Goal: Task Accomplishment & Management: Manage account settings

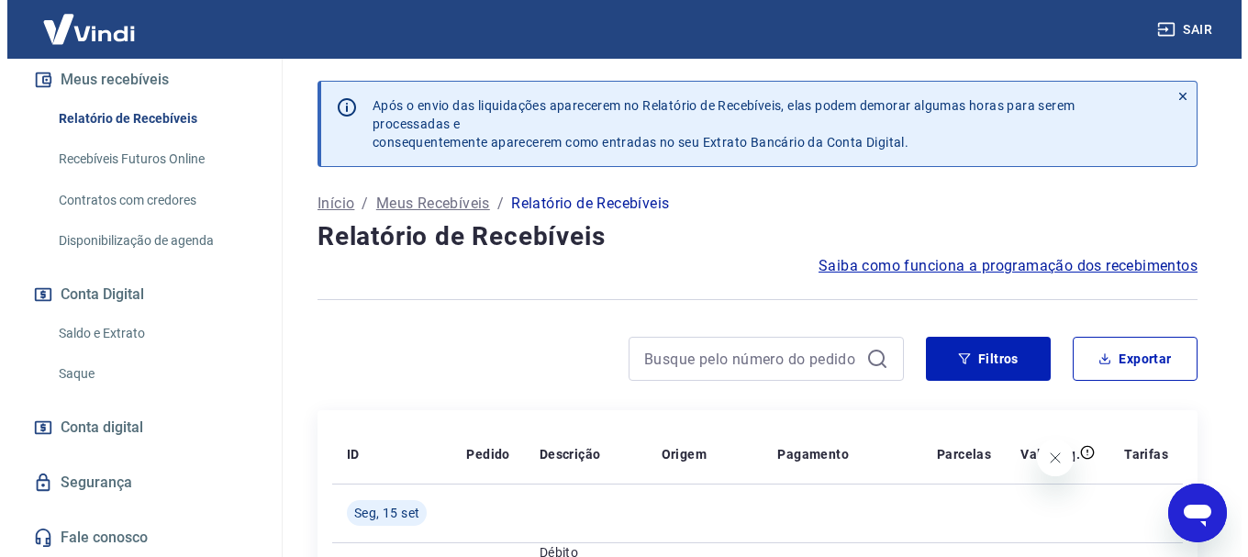
scroll to position [401, 0]
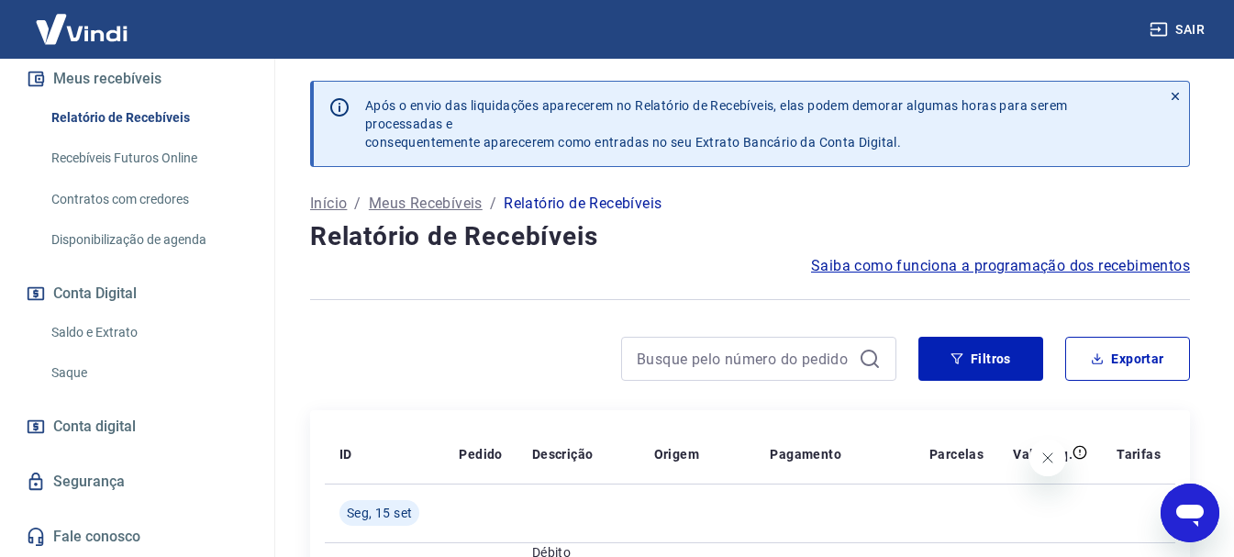
click at [128, 336] on link "Saldo e Extrato" at bounding box center [148, 333] width 208 height 38
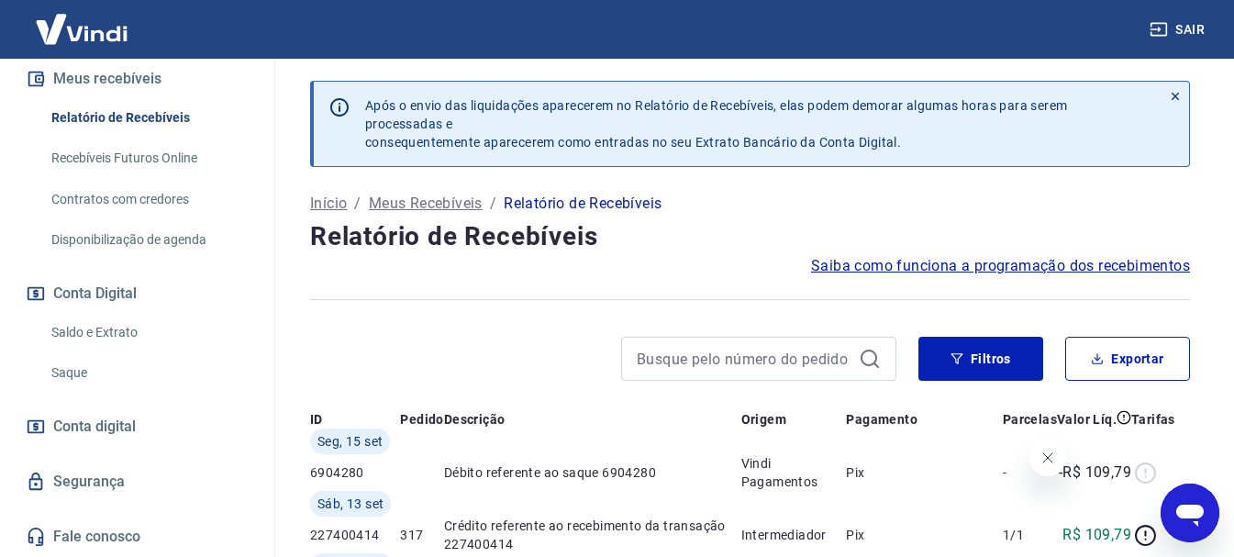
click at [128, 336] on link "Saldo e Extrato" at bounding box center [148, 333] width 208 height 38
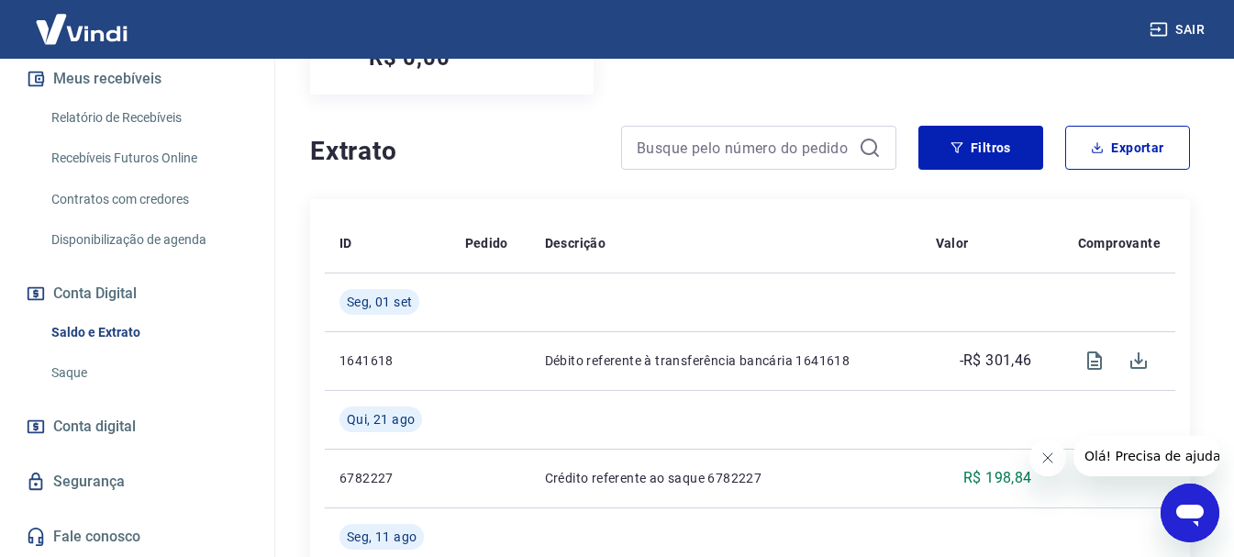
scroll to position [248, 0]
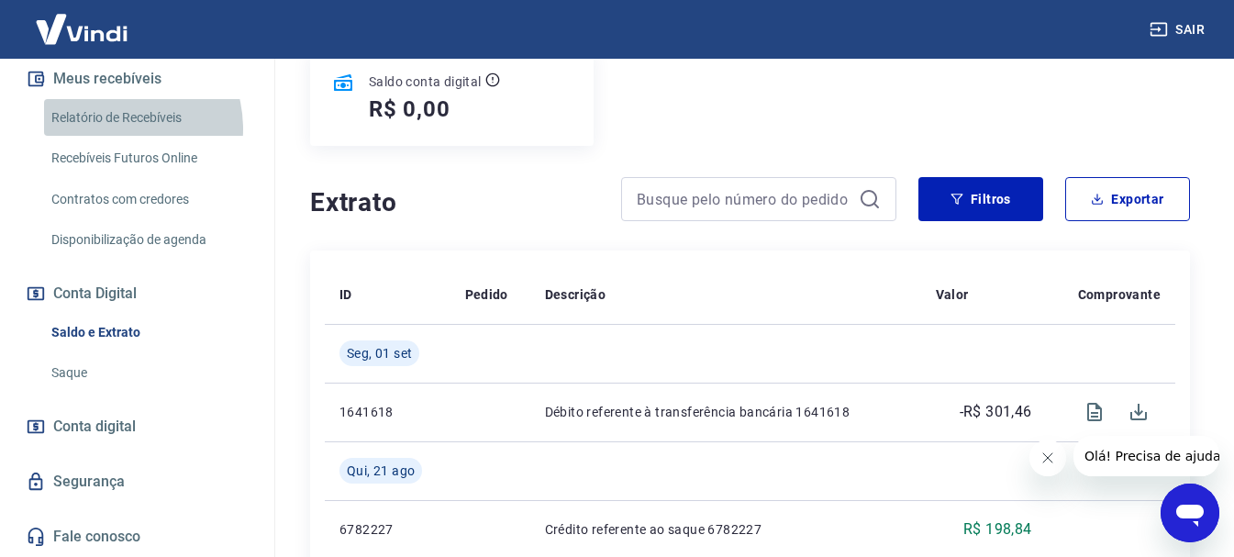
click at [108, 128] on link "Relatório de Recebíveis" at bounding box center [148, 118] width 208 height 38
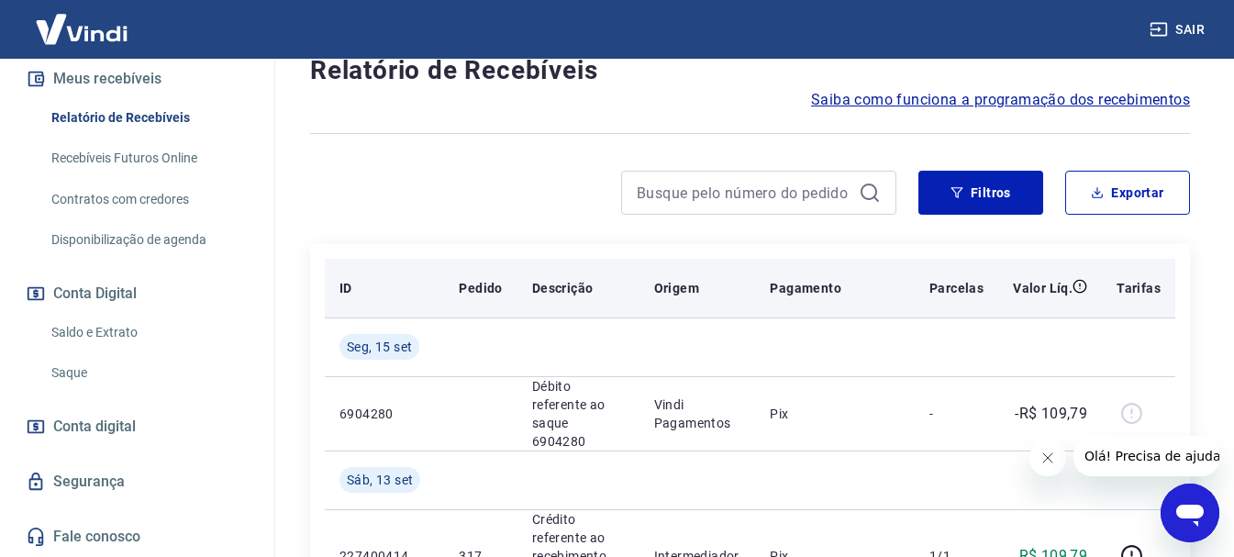
scroll to position [156, 0]
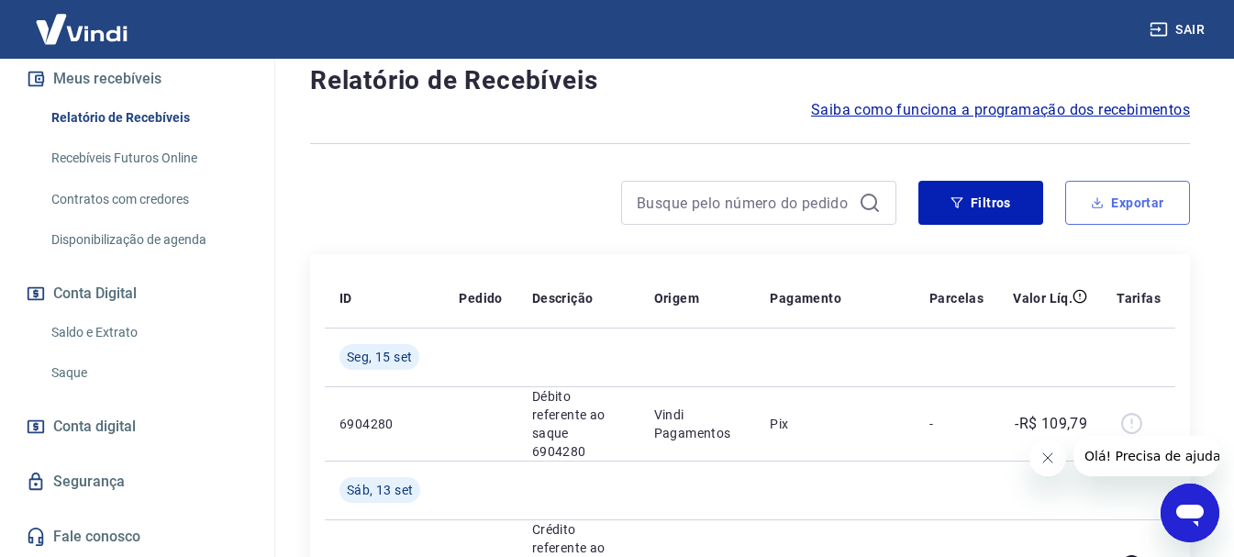
click at [1121, 224] on button "Exportar" at bounding box center [1127, 203] width 125 height 44
click at [1121, 224] on div "Exportar Período Hoje Última semana Últimos 15 dias Últimos 30 dias Últimos 90 …" at bounding box center [617, 278] width 1234 height 557
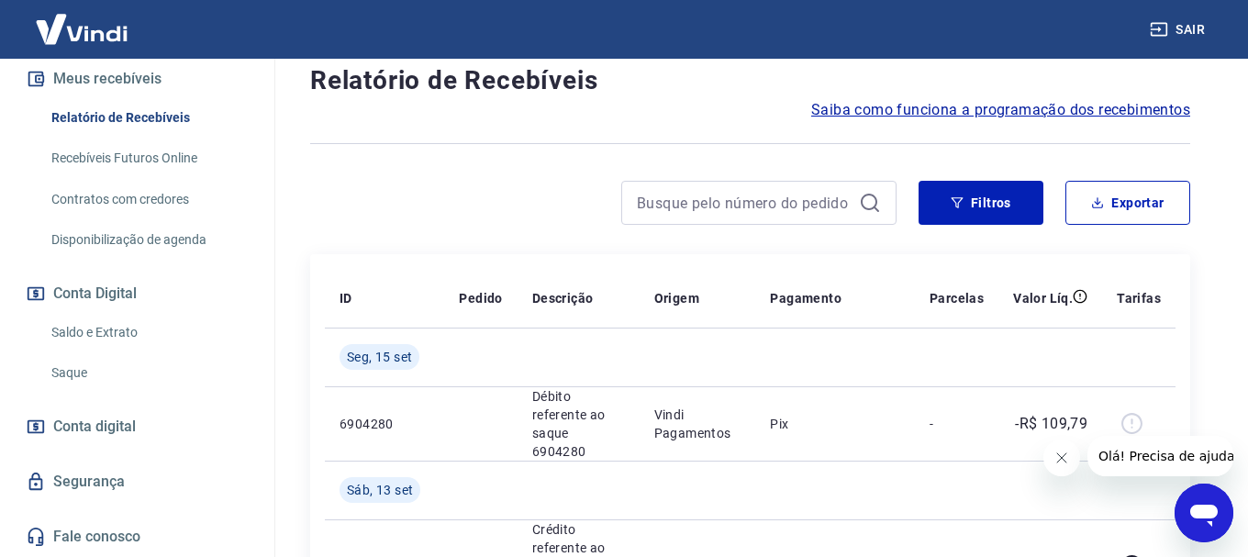
click at [1121, 205] on body "Sair B [PERSON_NAME] FILHO [EMAIL_ADDRESS][DOMAIN_NAME] Início Meu cadastro Dad…" at bounding box center [624, 122] width 1248 height 557
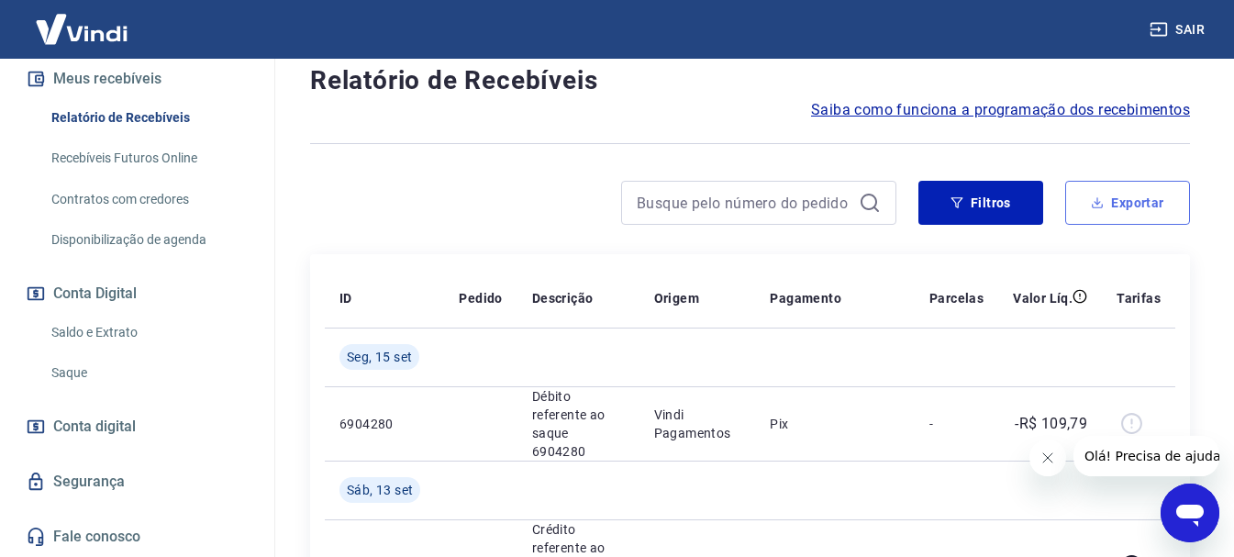
click at [1127, 209] on button "Exportar" at bounding box center [1127, 203] width 125 height 44
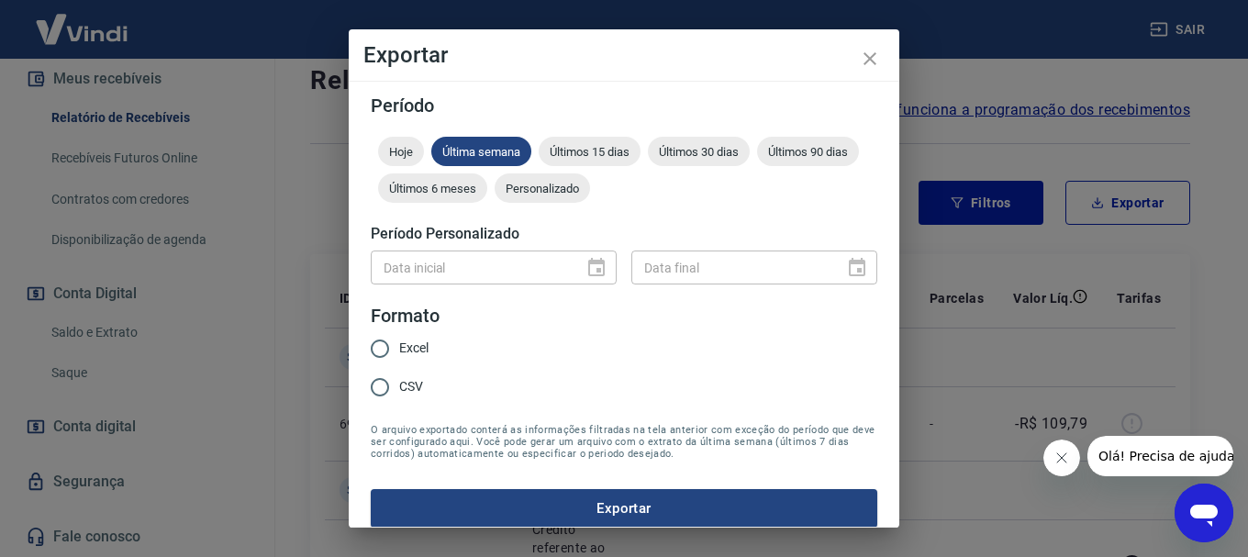
click at [590, 269] on div "Data inicial" at bounding box center [494, 267] width 246 height 34
click at [412, 350] on span "Excel" at bounding box center [413, 348] width 29 height 19
click at [399, 350] on input "Excel" at bounding box center [380, 348] width 39 height 39
radio input "true"
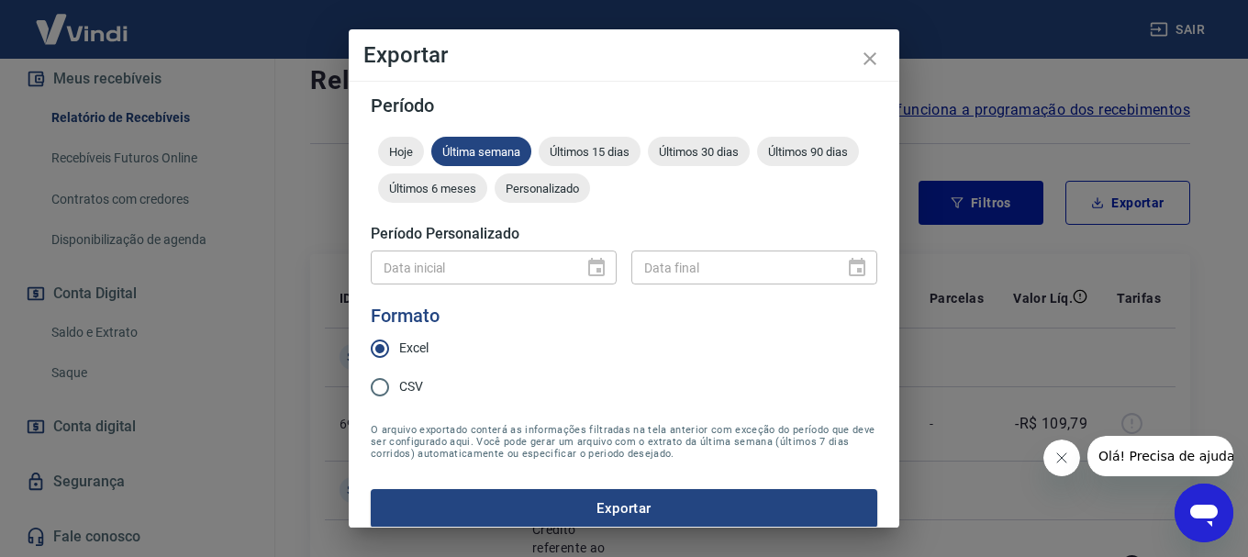
click at [386, 392] on input "CSV" at bounding box center [380, 387] width 39 height 39
radio input "true"
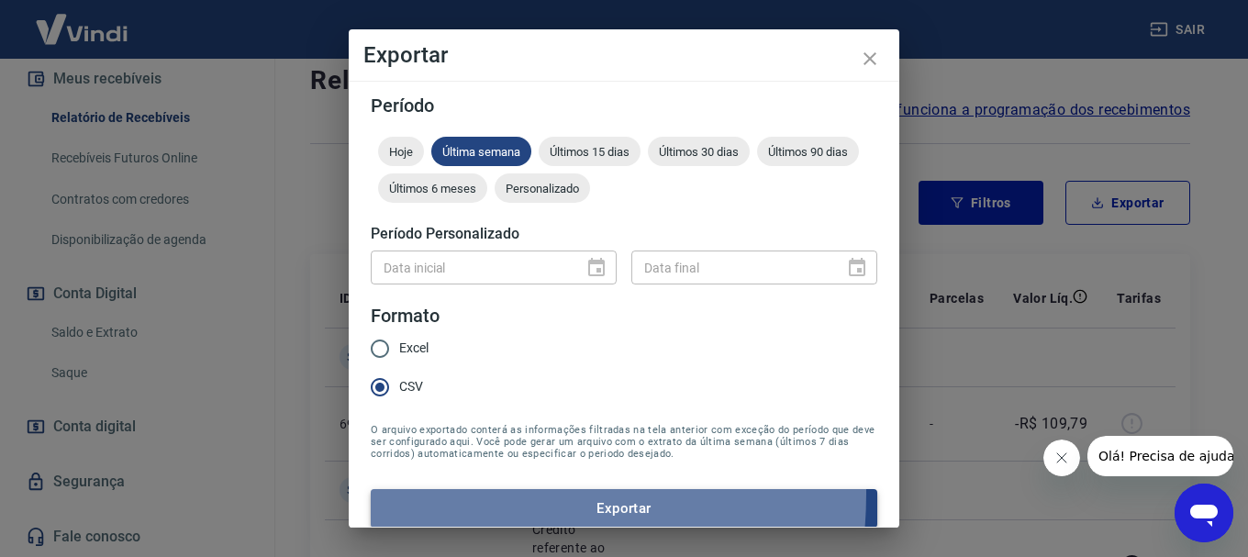
click at [434, 494] on button "Exportar" at bounding box center [624, 508] width 506 height 39
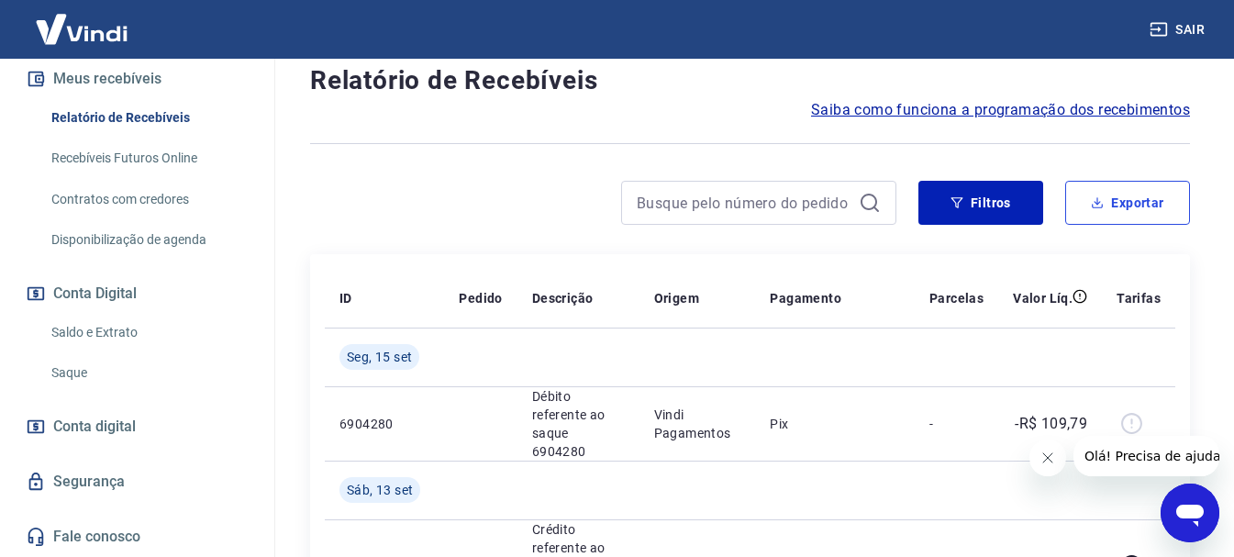
scroll to position [0, 0]
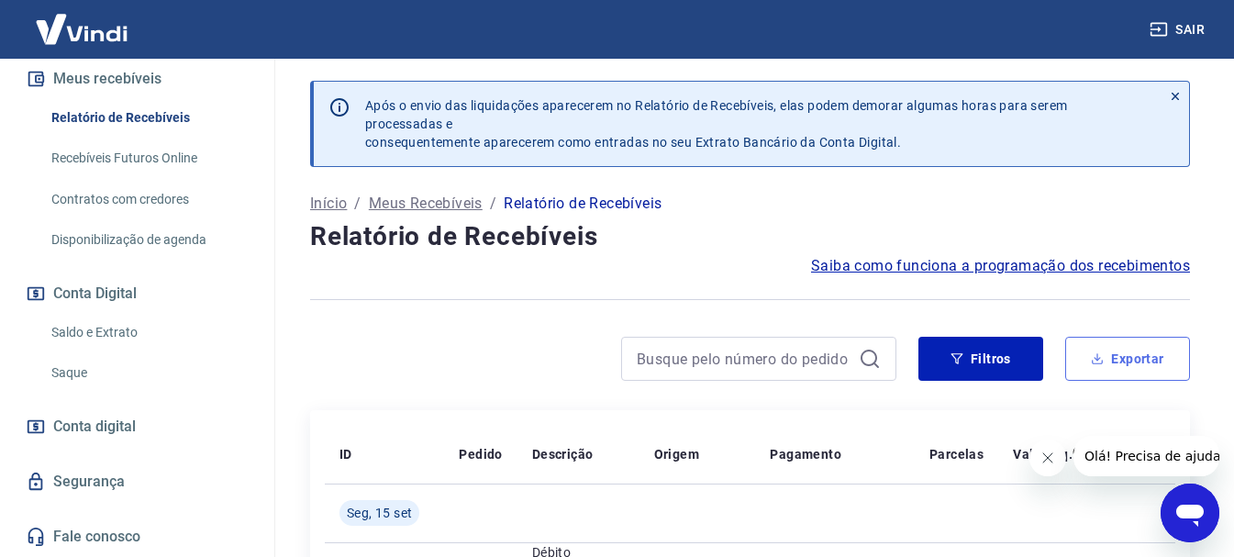
click at [1099, 354] on icon "button" at bounding box center [1097, 358] width 13 height 13
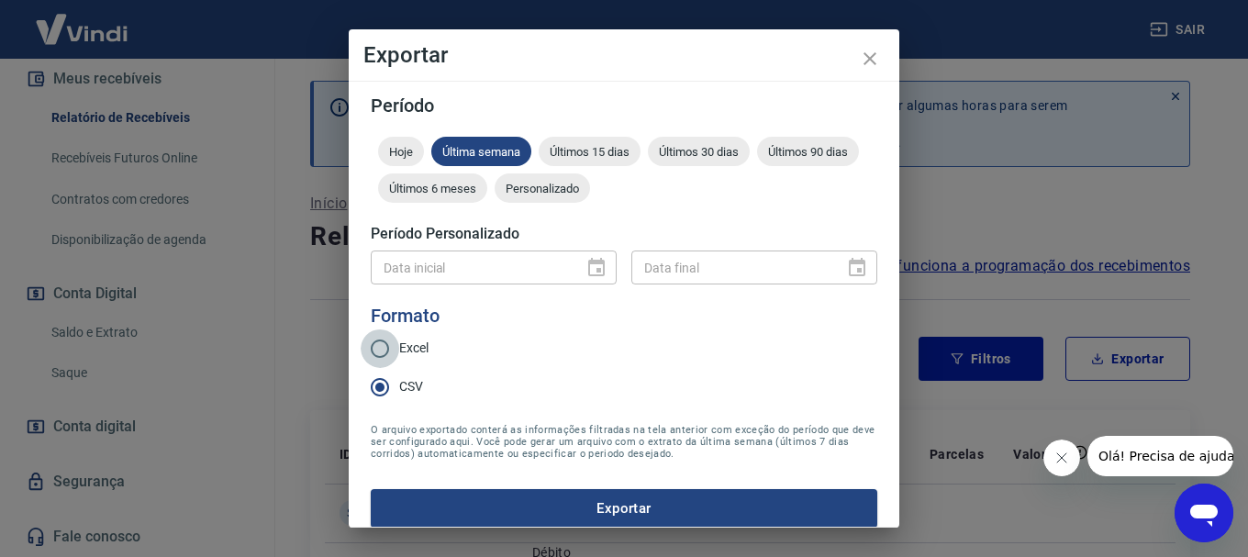
click at [382, 340] on input "Excel" at bounding box center [380, 348] width 39 height 39
radio input "true"
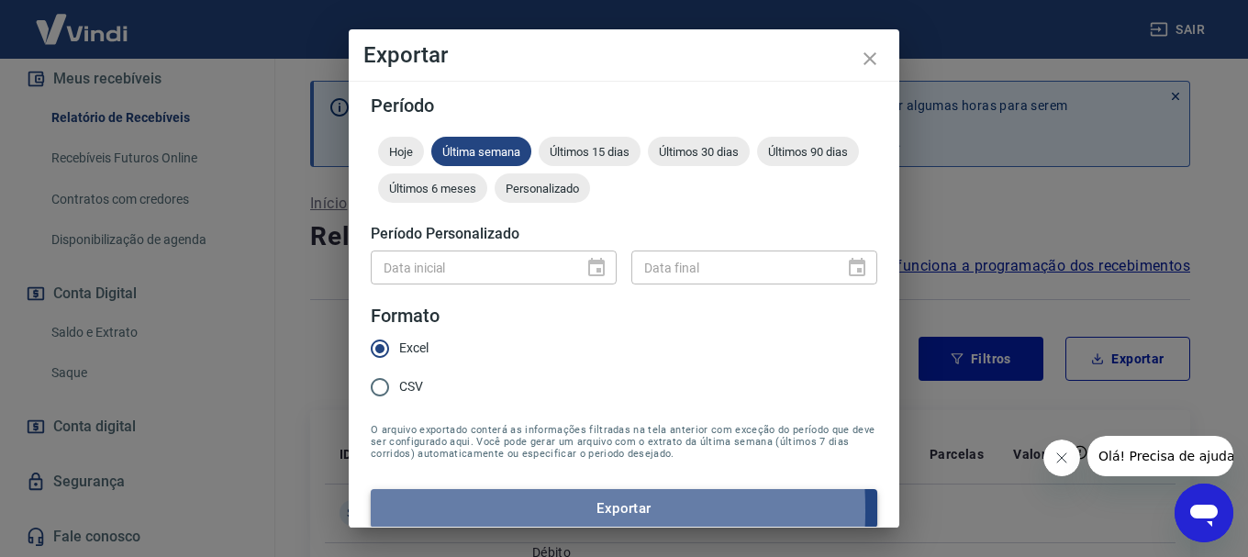
click at [450, 510] on button "Exportar" at bounding box center [624, 508] width 506 height 39
click at [450, 510] on form "Período Hoje Última semana Últimos 15 dias Últimos 30 dias Últimos 90 dias Últi…" at bounding box center [624, 311] width 506 height 431
